Goal: Task Accomplishment & Management: Manage account settings

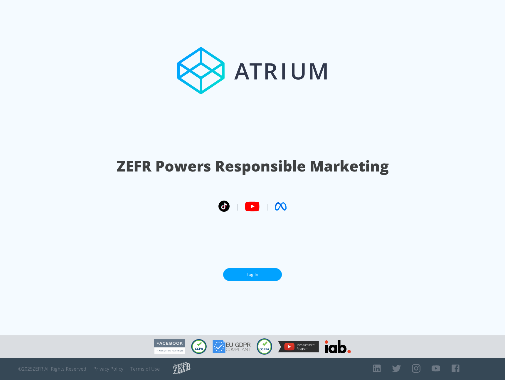
click at [263, 273] on link "Log In" at bounding box center [252, 274] width 59 height 13
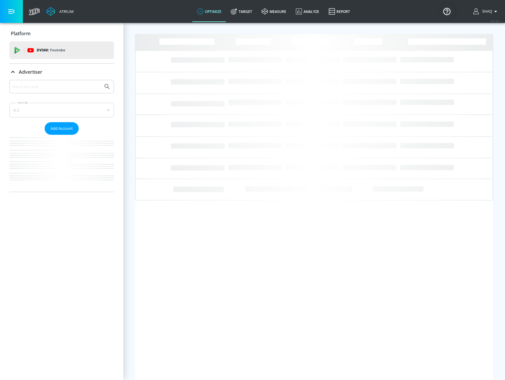
click at [42, 87] on input "Search by name" at bounding box center [56, 87] width 89 height 8
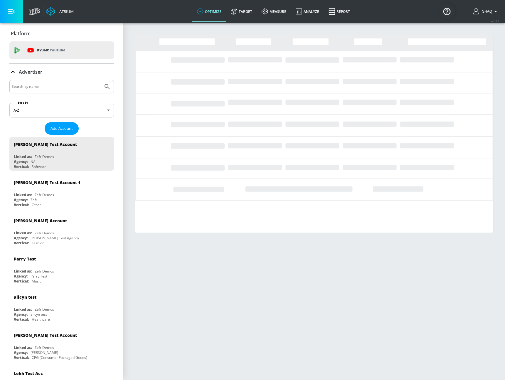
click at [42, 85] on input "Search by name" at bounding box center [56, 87] width 89 height 8
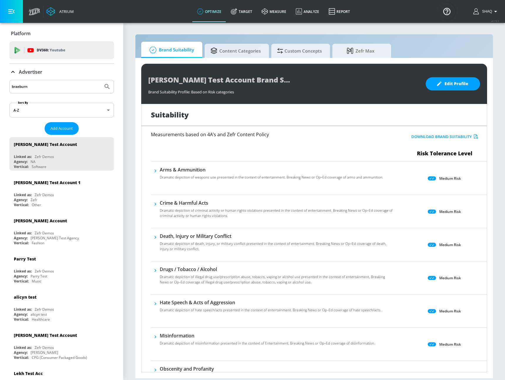
type input "braeburn"
click at [101, 80] on button "Submit Search" at bounding box center [107, 86] width 13 height 13
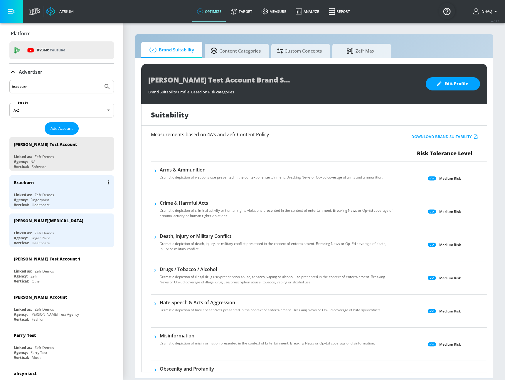
click at [104, 183] on button "list of Advertiser" at bounding box center [108, 182] width 8 height 8
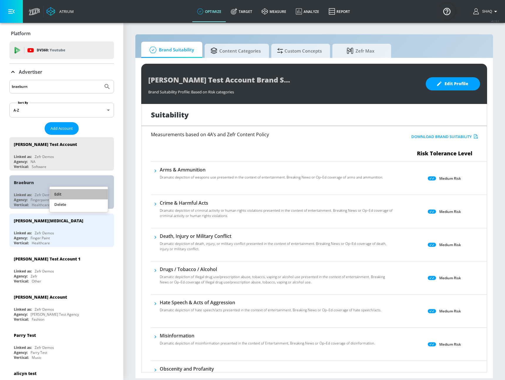
click at [98, 192] on li "Edit" at bounding box center [79, 194] width 58 height 10
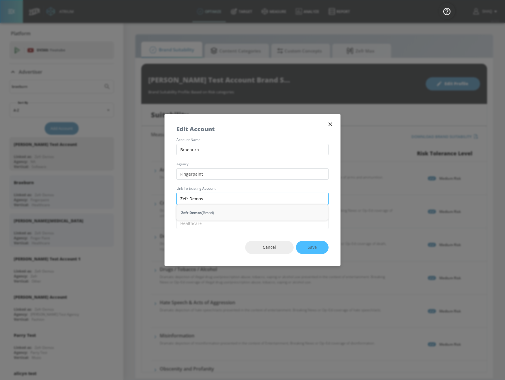
click at [212, 202] on input "Zefr Demos" at bounding box center [252, 199] width 152 height 12
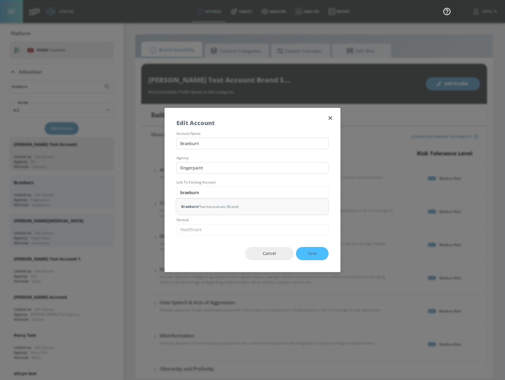
click at [229, 205] on div "Braeburn Pharmaceuticals (Brand)" at bounding box center [251, 206] width 151 height 11
type input "Braeburn Pharmaceuticals (Brand)"
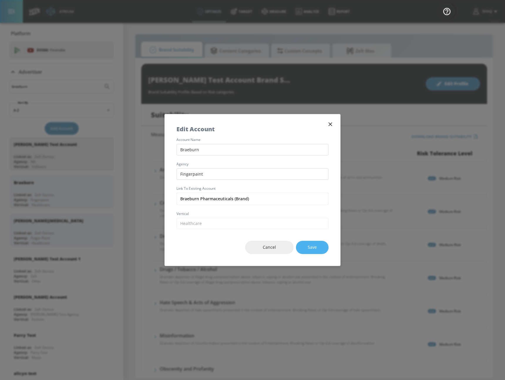
click at [320, 250] on button "Save" at bounding box center [312, 247] width 33 height 13
